Goal: Find specific page/section: Find specific page/section

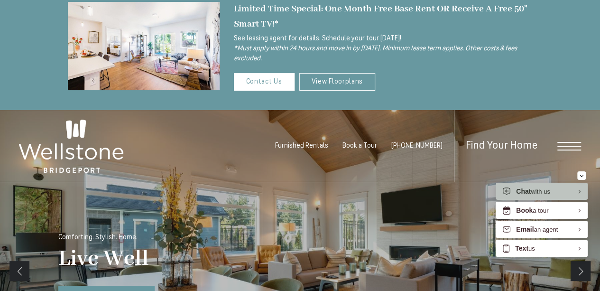
scroll to position [18, 0]
click at [328, 83] on link "View Floorplans" at bounding box center [337, 82] width 76 height 18
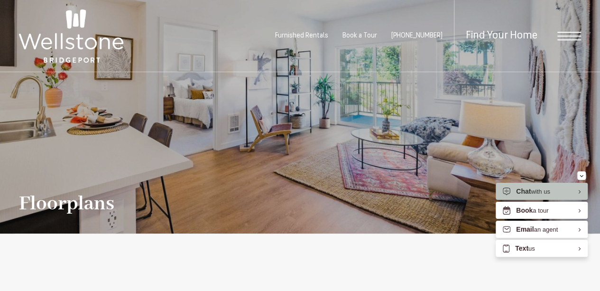
click at [340, 131] on div "Floorplans" at bounding box center [300, 153] width 562 height 124
click at [510, 38] on span "Find Your Home" at bounding box center [502, 35] width 72 height 11
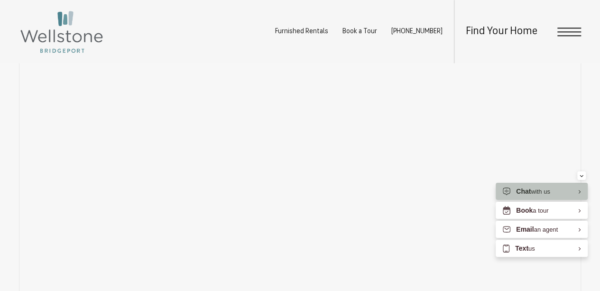
scroll to position [548, 0]
